Goal: Task Accomplishment & Management: Use online tool/utility

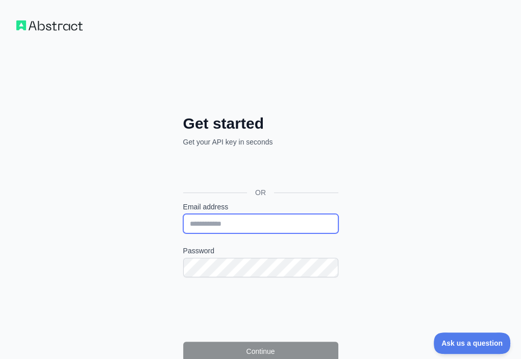
click at [183, 214] on input "Email address" at bounding box center [260, 223] width 155 height 19
paste input "**********"
type input "**********"
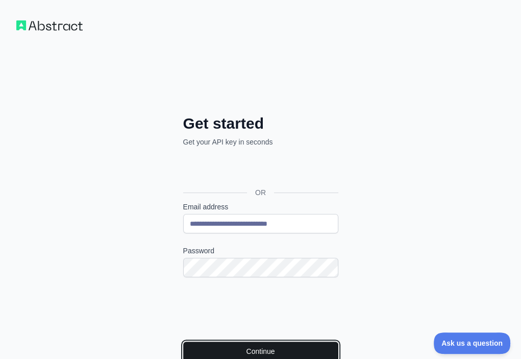
click at [183, 342] on button "Continue" at bounding box center [260, 351] width 155 height 19
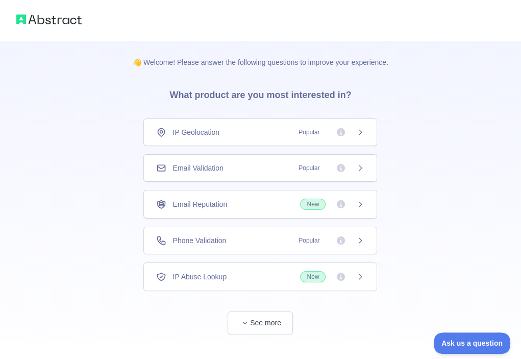
click at [259, 163] on div "Email Validation Popular" at bounding box center [260, 168] width 208 height 10
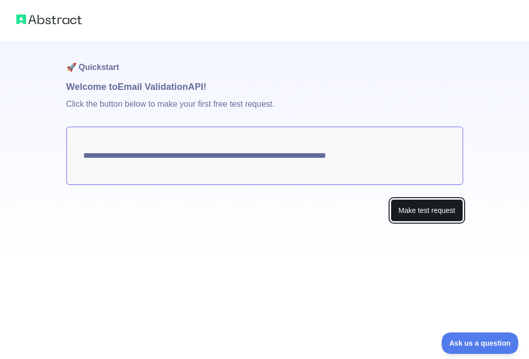
click at [400, 211] on button "Make test request" at bounding box center [427, 210] width 72 height 23
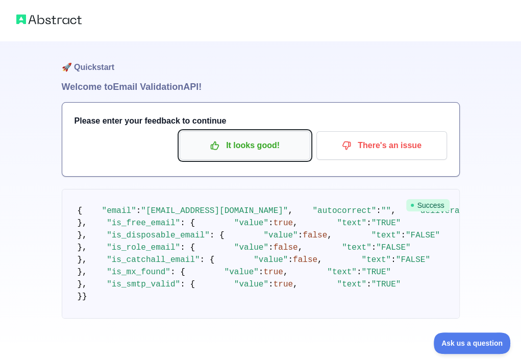
click at [258, 148] on p "It looks good!" at bounding box center [244, 145] width 115 height 17
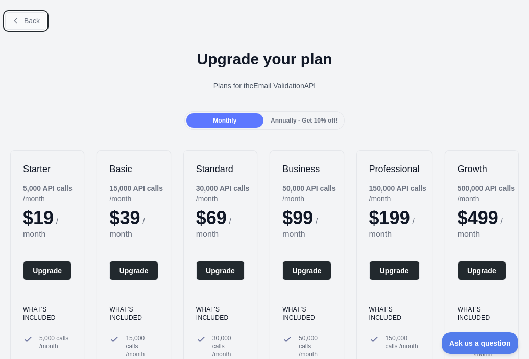
click at [29, 17] on span "Back" at bounding box center [32, 21] width 16 height 8
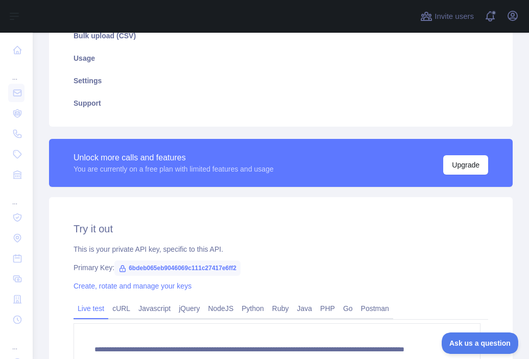
scroll to position [204, 0]
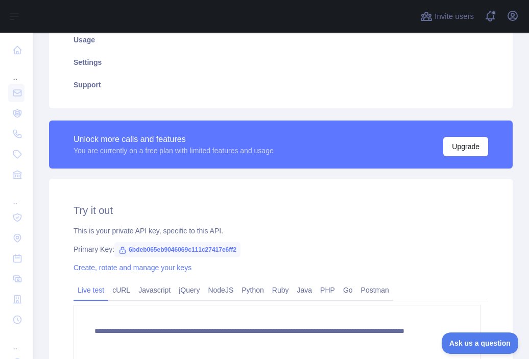
click at [217, 247] on span "6bdeb065eb9046069c111c27417e6ff2" at bounding box center [177, 249] width 126 height 15
copy span "6bdeb065eb9046069c111c27417e6ff2"
